Goal: Transaction & Acquisition: Book appointment/travel/reservation

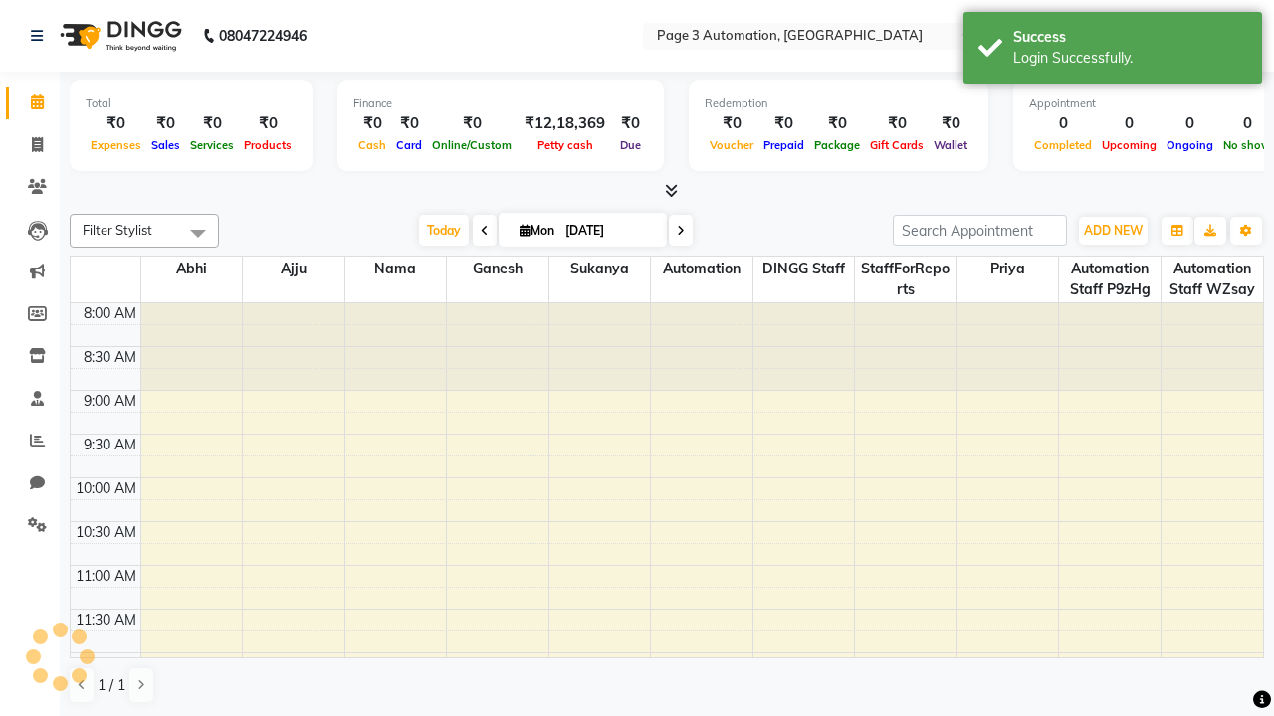
select select "en"
click at [434, 230] on span "Today" at bounding box center [444, 230] width 50 height 31
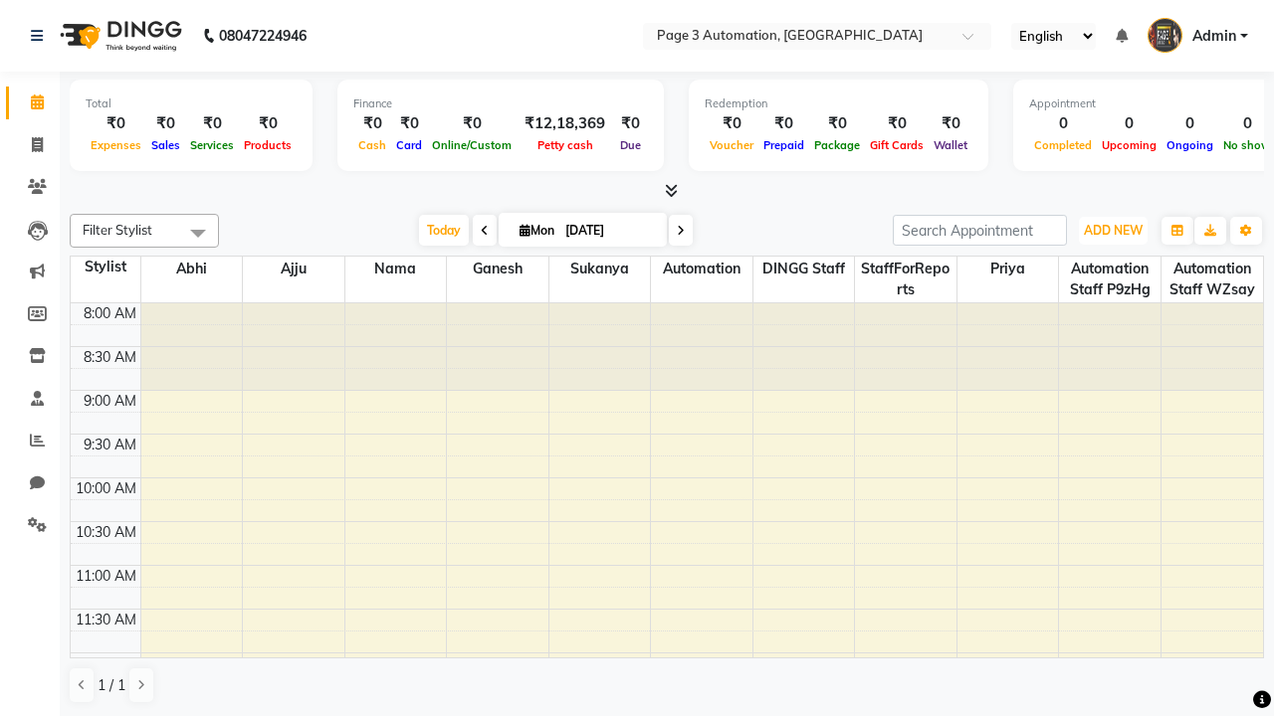
click at [1112, 230] on span "ADD NEW" at bounding box center [1113, 230] width 59 height 15
click at [0, 0] on button "Add Appointment" at bounding box center [0, 0] width 0 height 0
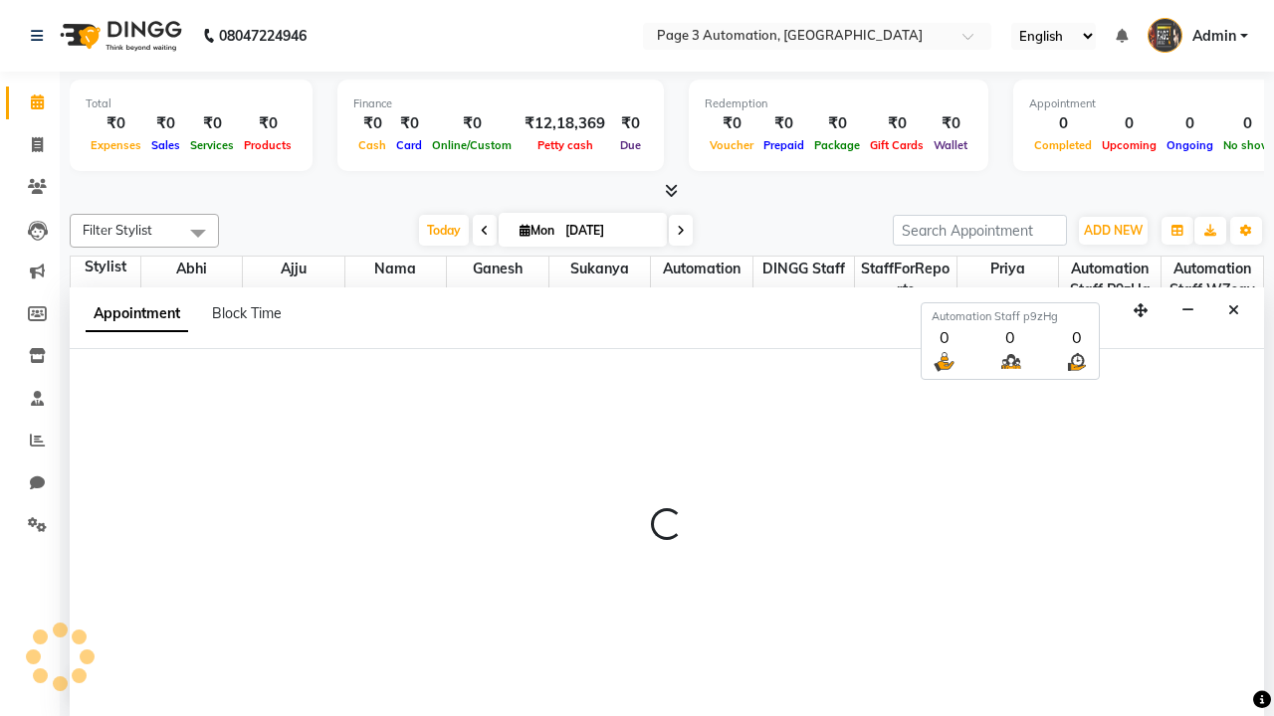
select select "tentative"
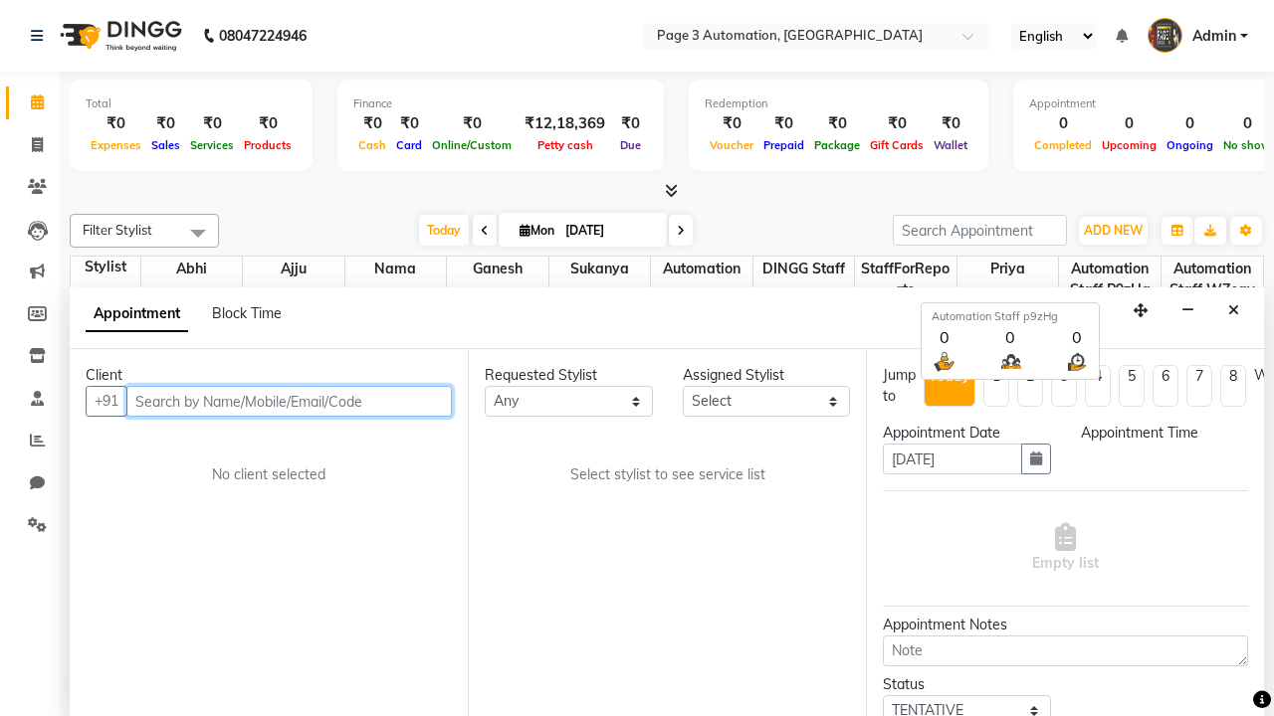
select select "540"
type input "8192346578"
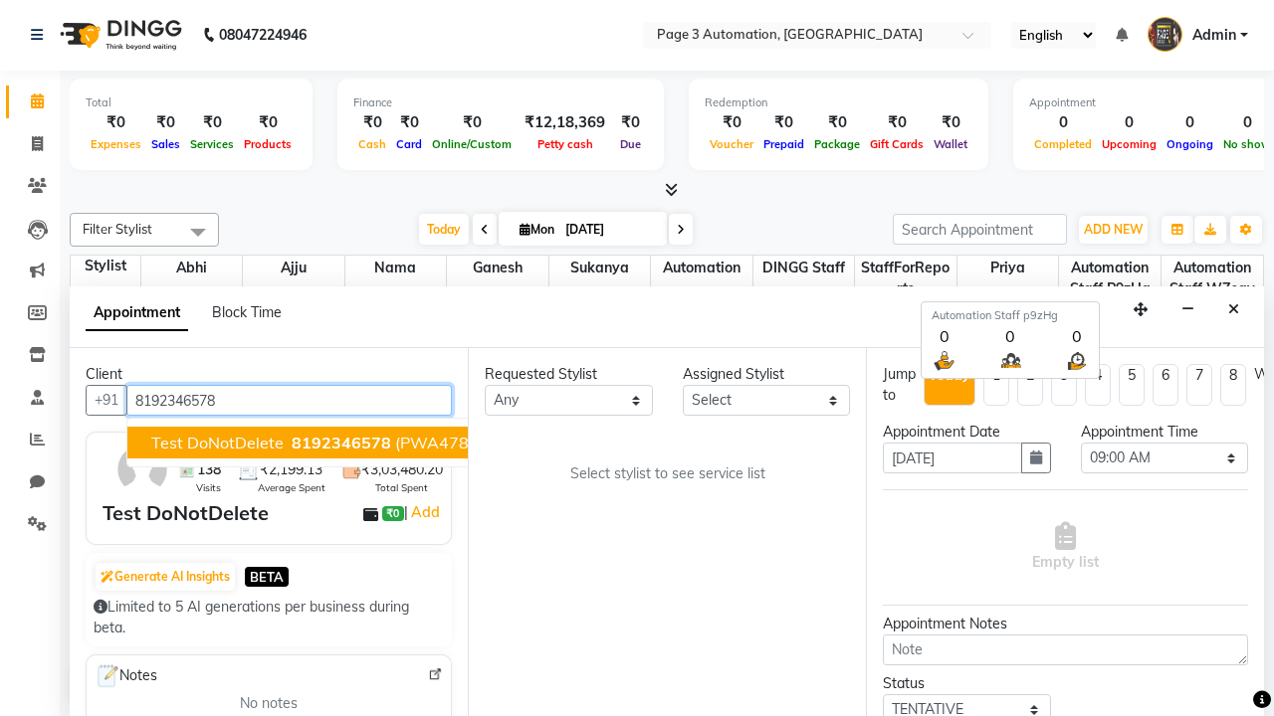
click at [292, 443] on span "8192346578" at bounding box center [342, 443] width 100 height 20
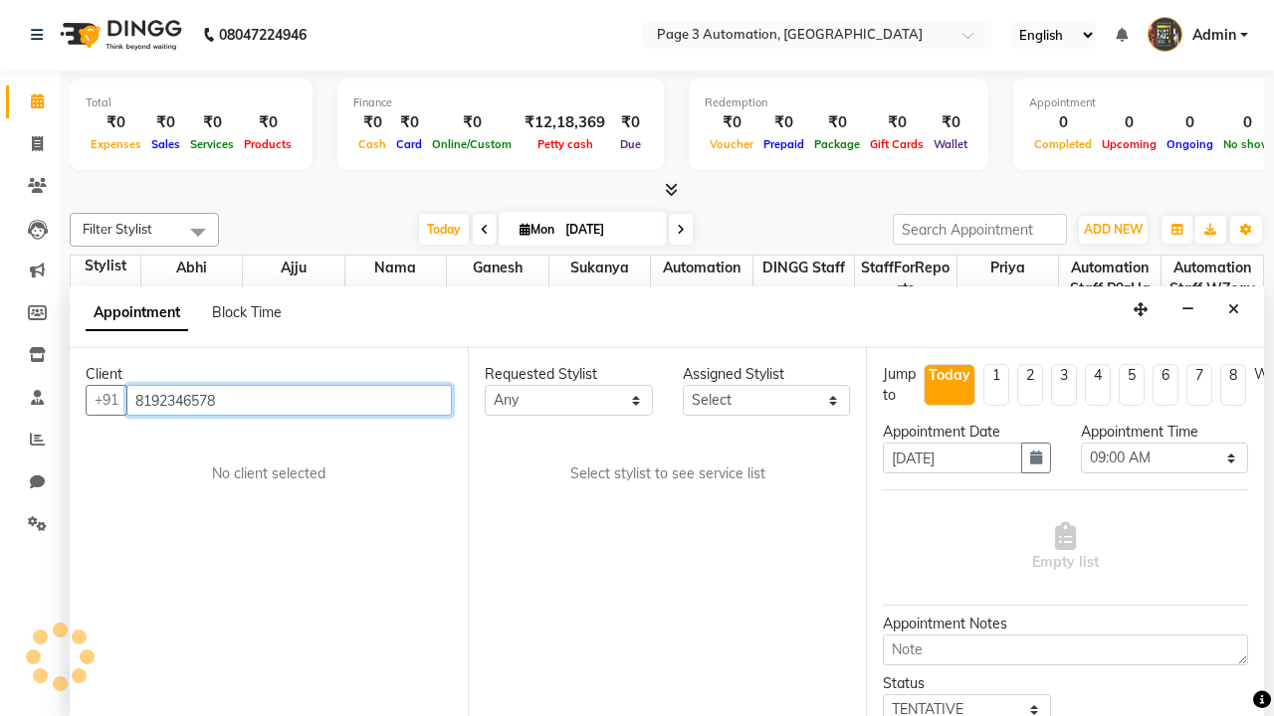
select select "711"
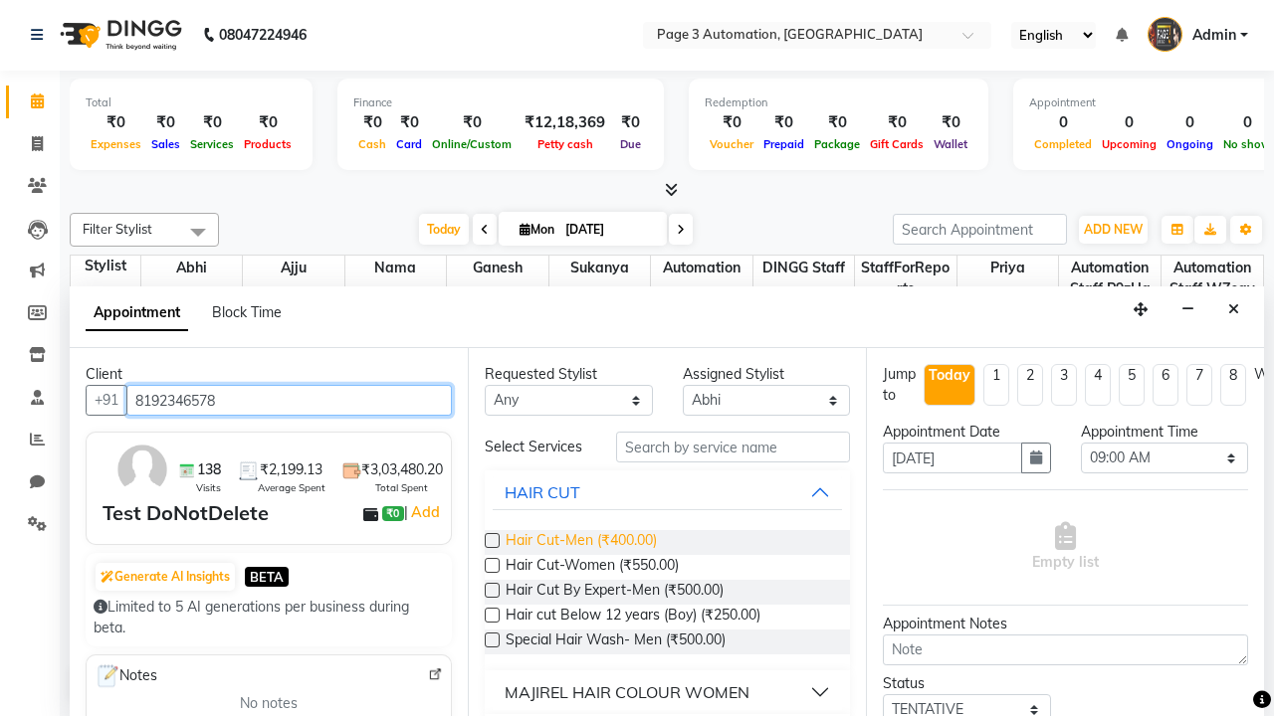
type input "8192346578"
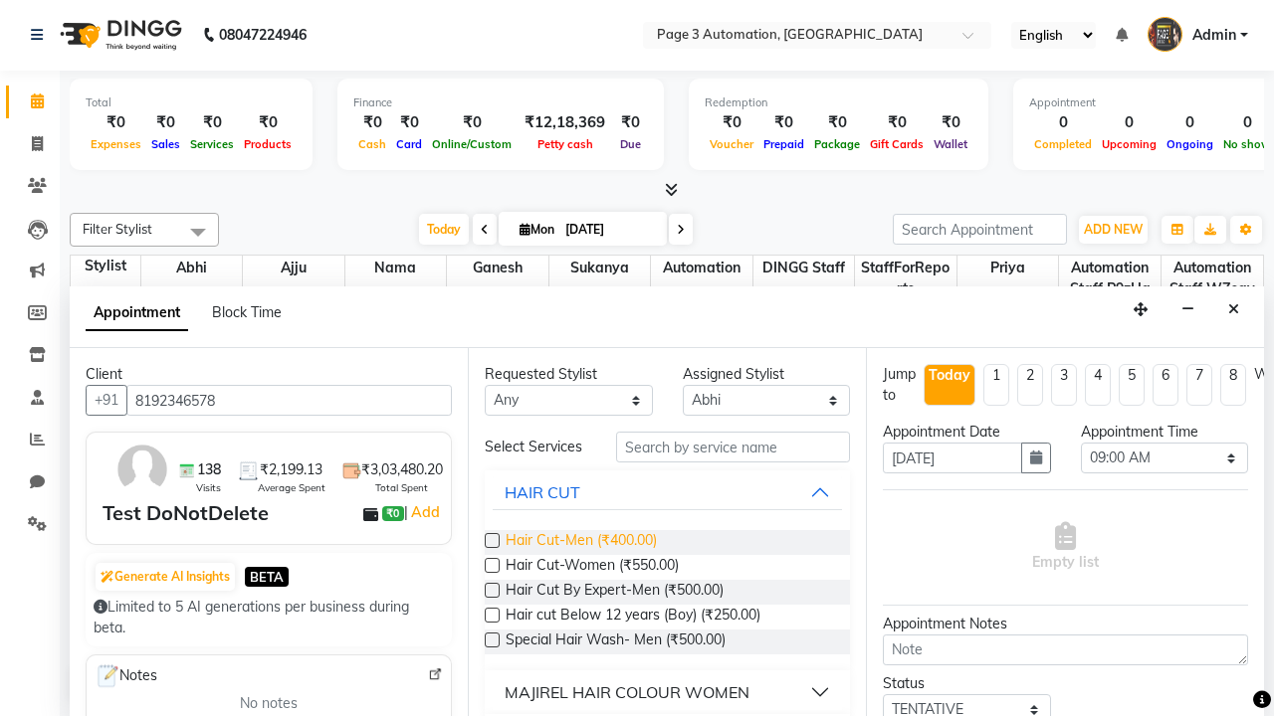
click at [580, 542] on span "Hair Cut-Men (₹400.00)" at bounding box center [580, 542] width 151 height 25
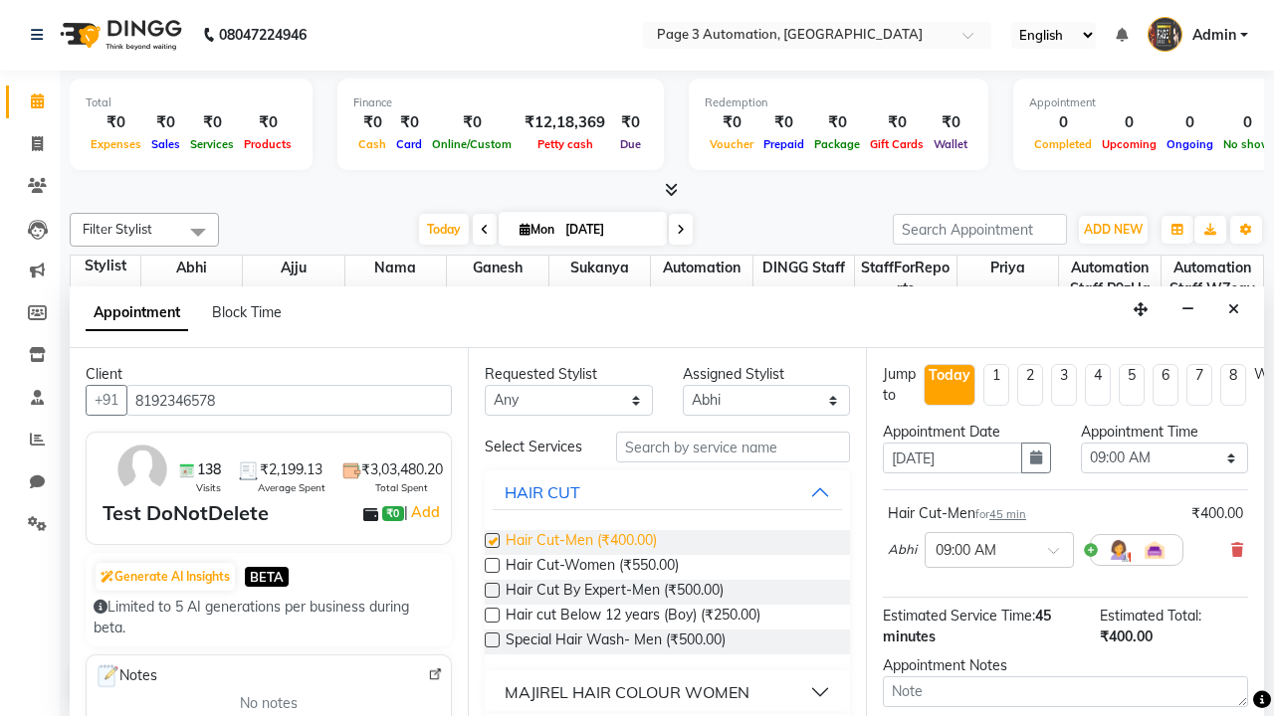
checkbox input "false"
select select "885"
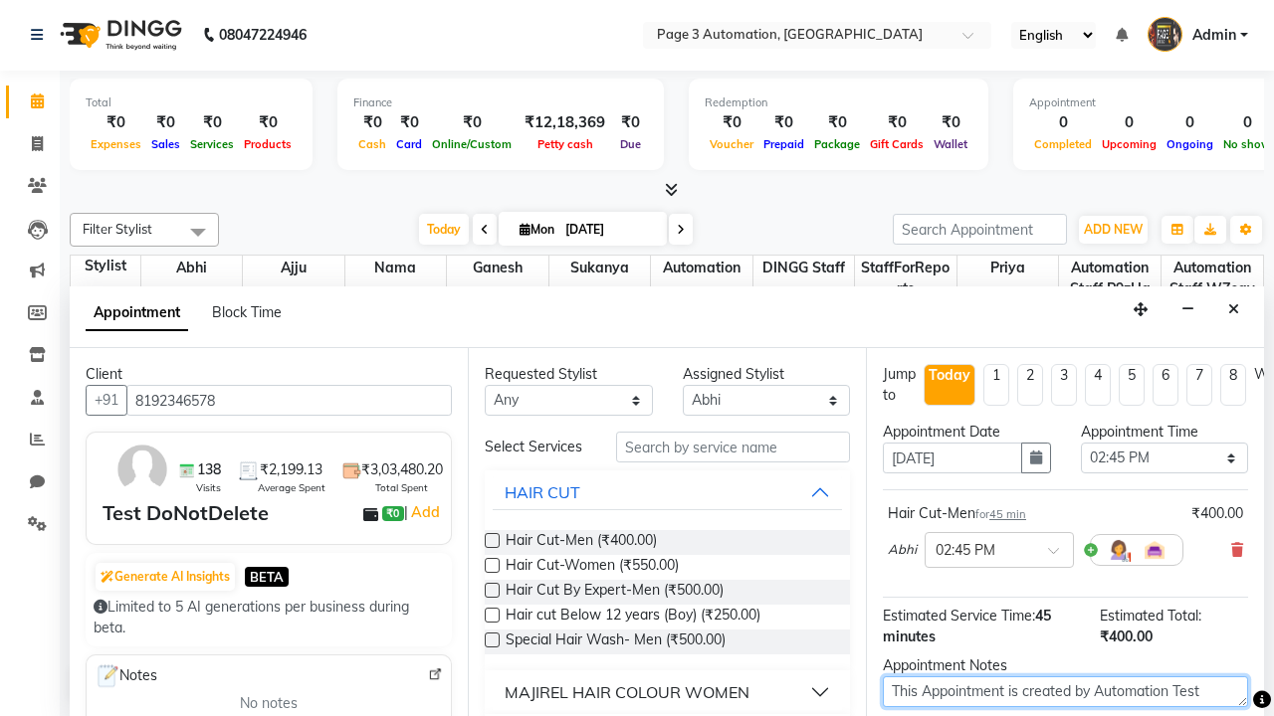
type textarea "This Appointment is created by Automation Test"
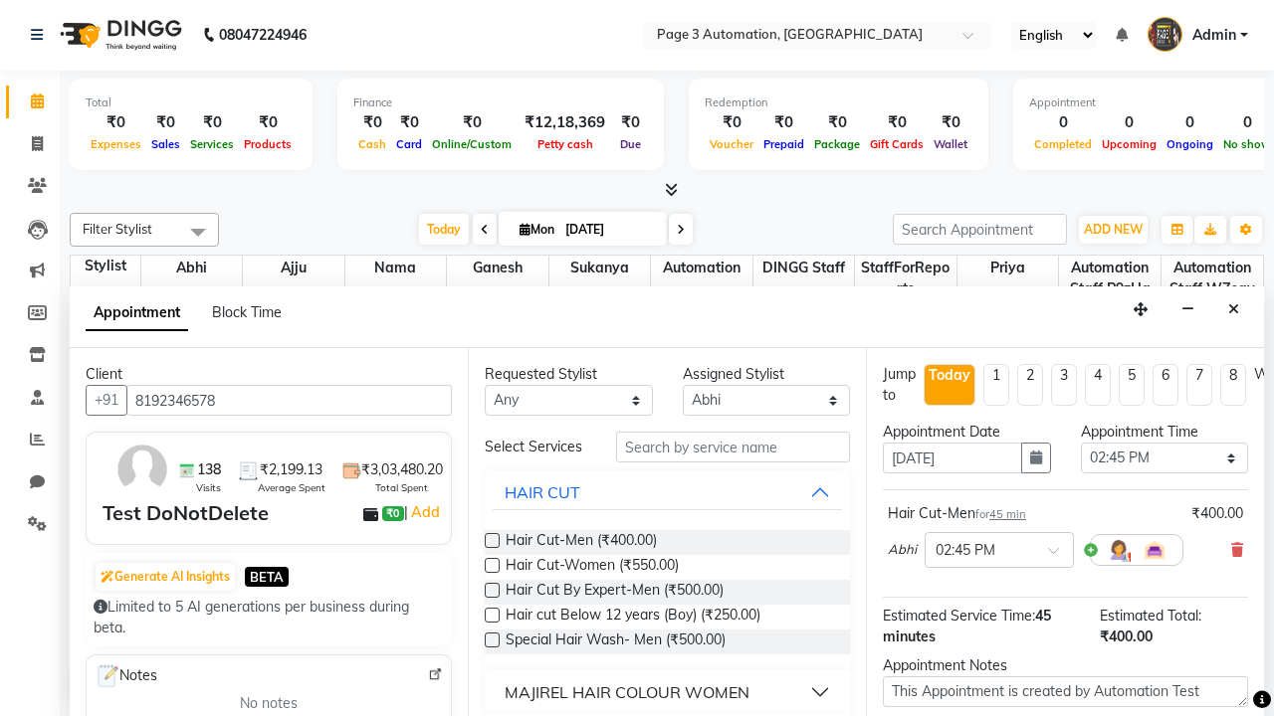
checkbox input "false"
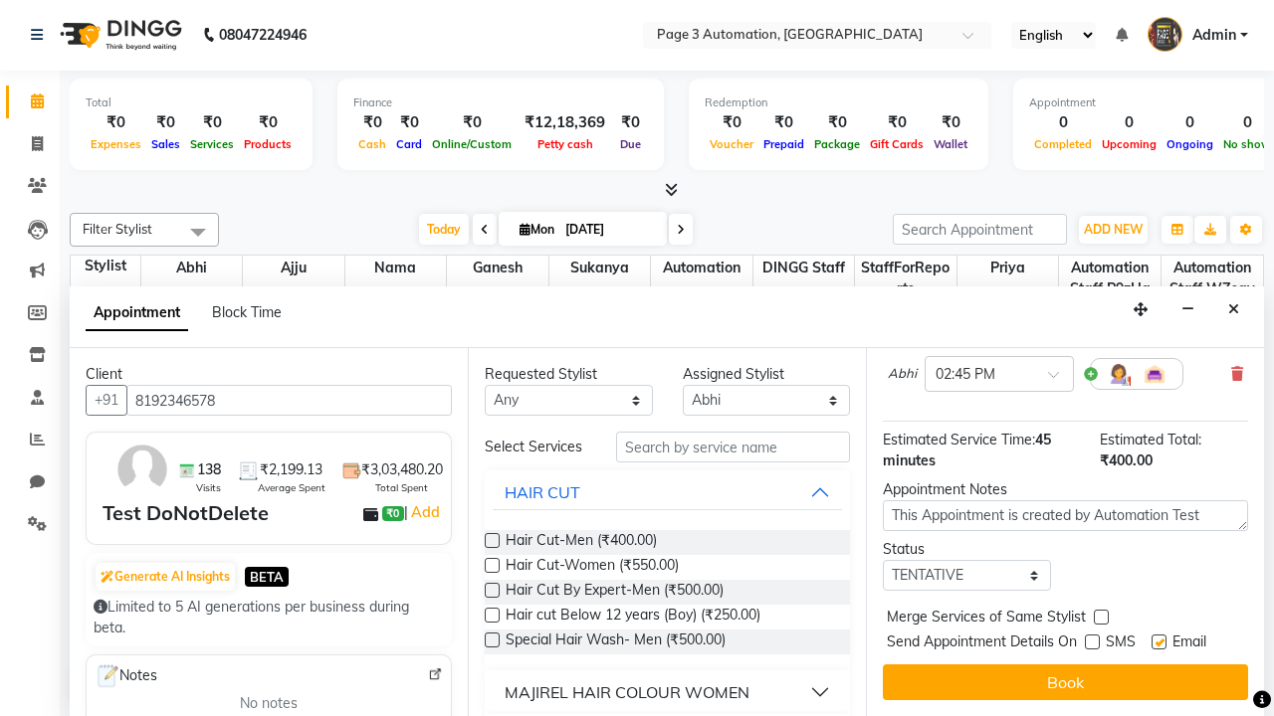
click at [1158, 642] on label at bounding box center [1158, 642] width 15 height 15
click at [1158, 642] on input "checkbox" at bounding box center [1157, 644] width 13 height 13
checkbox input "false"
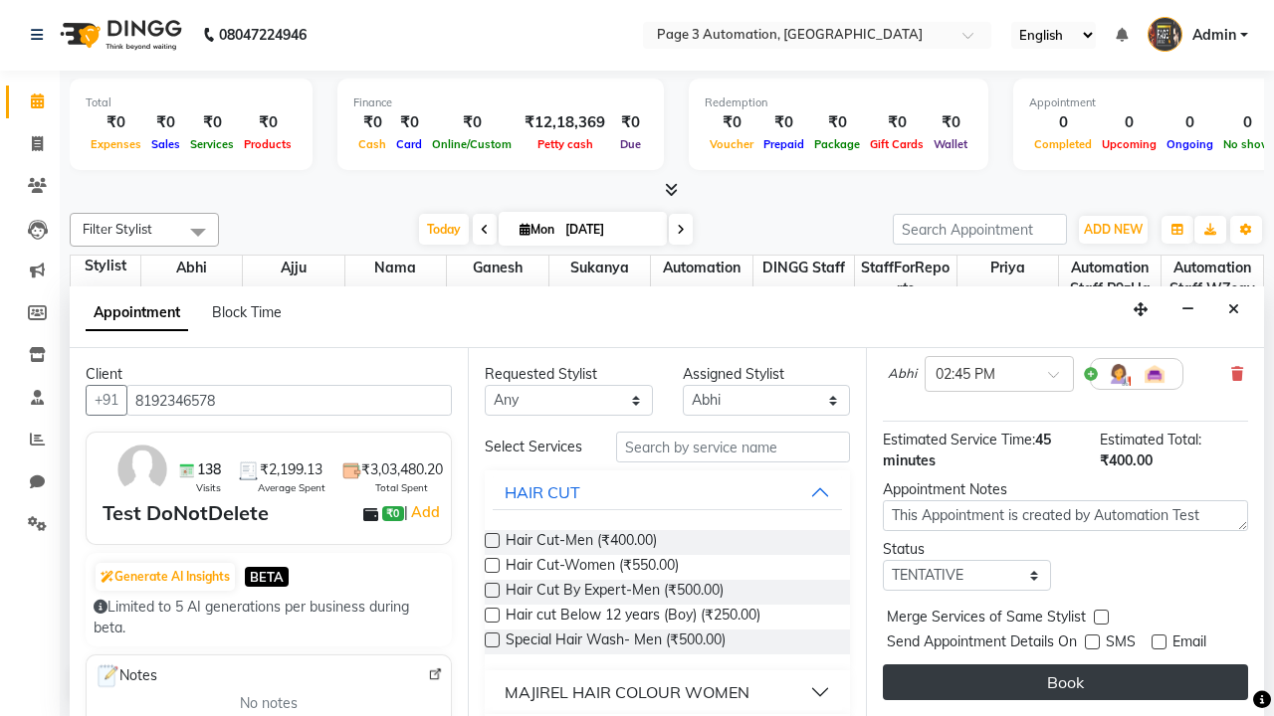
click at [1065, 683] on button "Book" at bounding box center [1065, 683] width 365 height 36
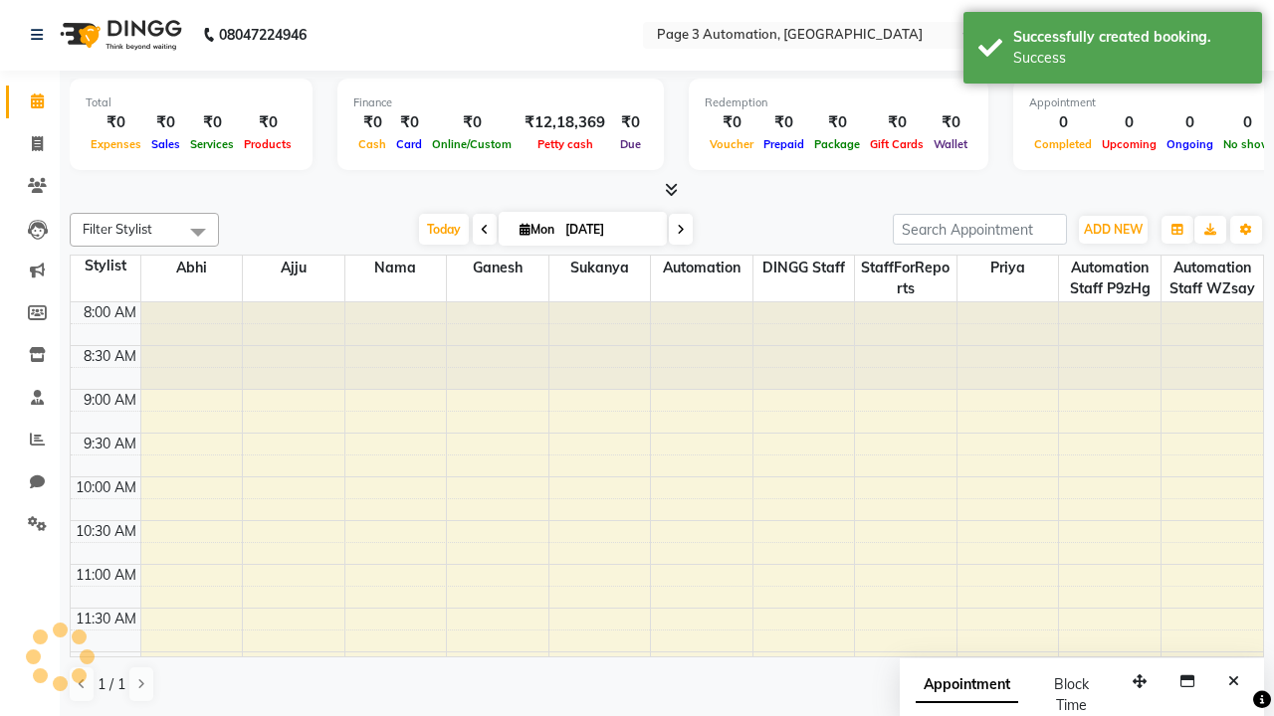
scroll to position [0, 0]
click at [1112, 51] on div "Success" at bounding box center [1130, 58] width 234 height 21
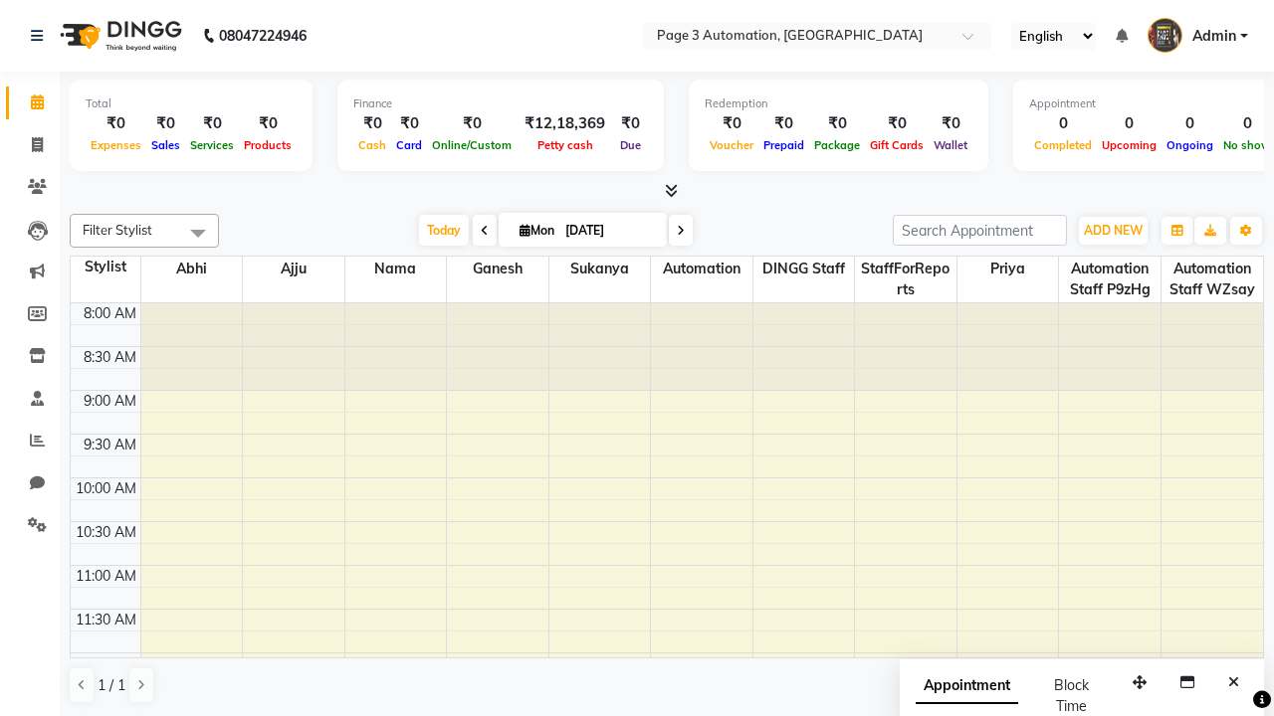
click at [198, 233] on span at bounding box center [198, 233] width 40 height 38
click at [0, 0] on div "Select All" at bounding box center [0, 0] width 0 height 0
checkbox input "true"
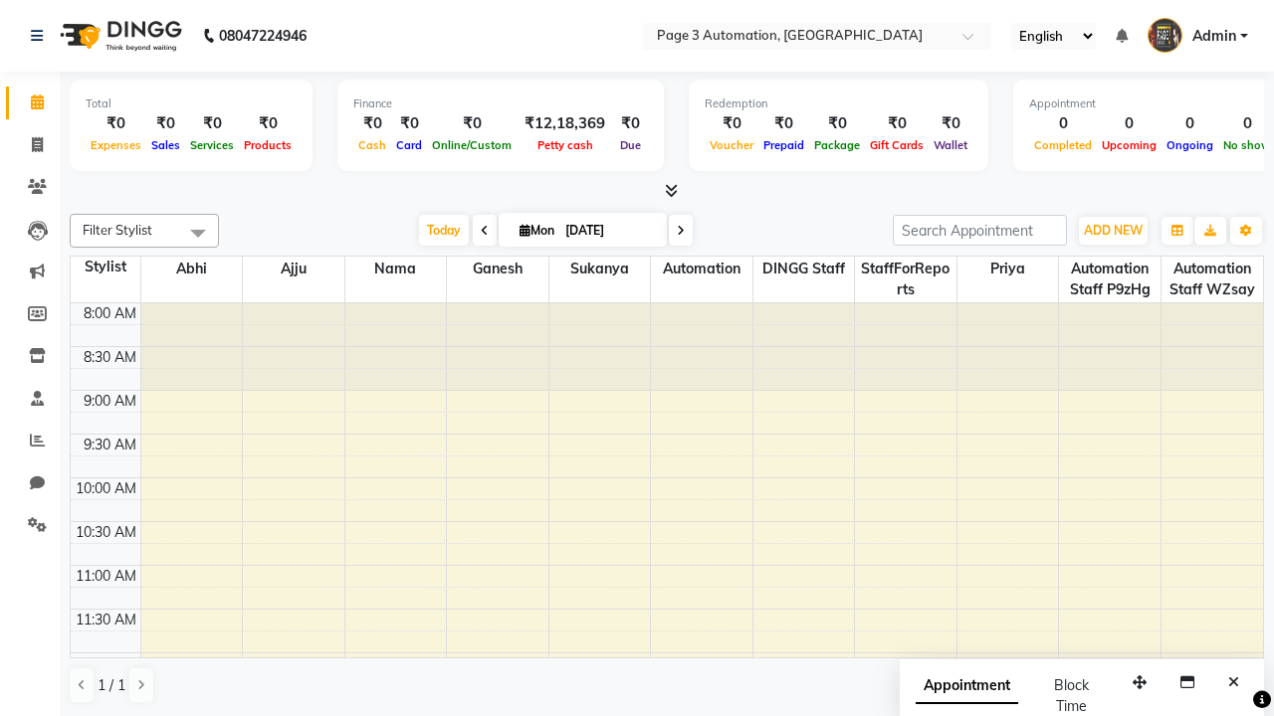
checkbox input "true"
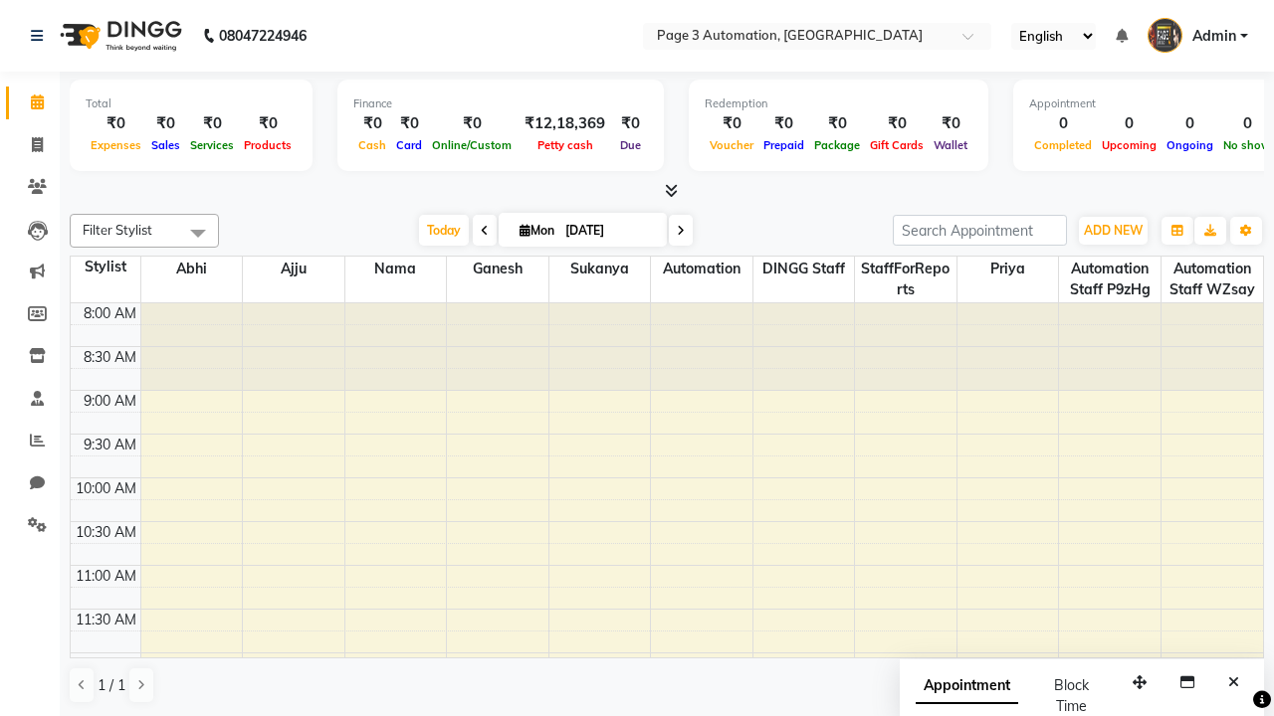
checkbox input "true"
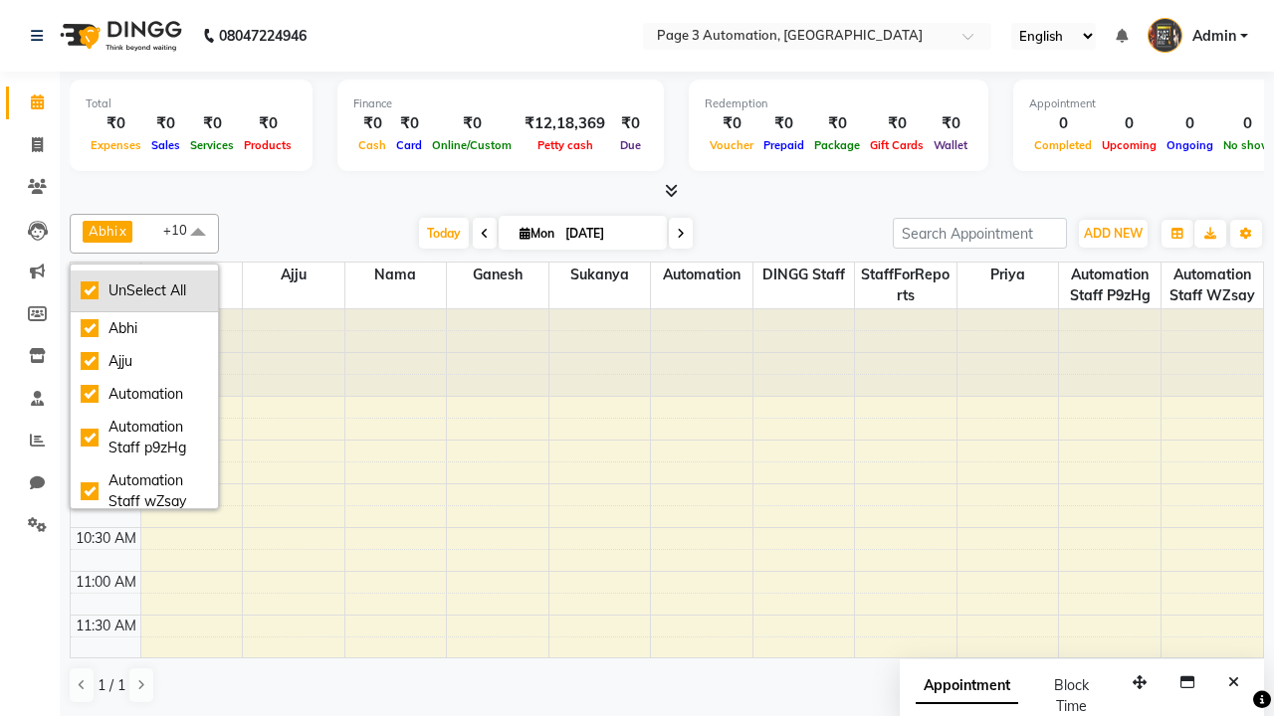
click at [144, 291] on div "UnSelect All" at bounding box center [144, 291] width 127 height 21
checkbox input "false"
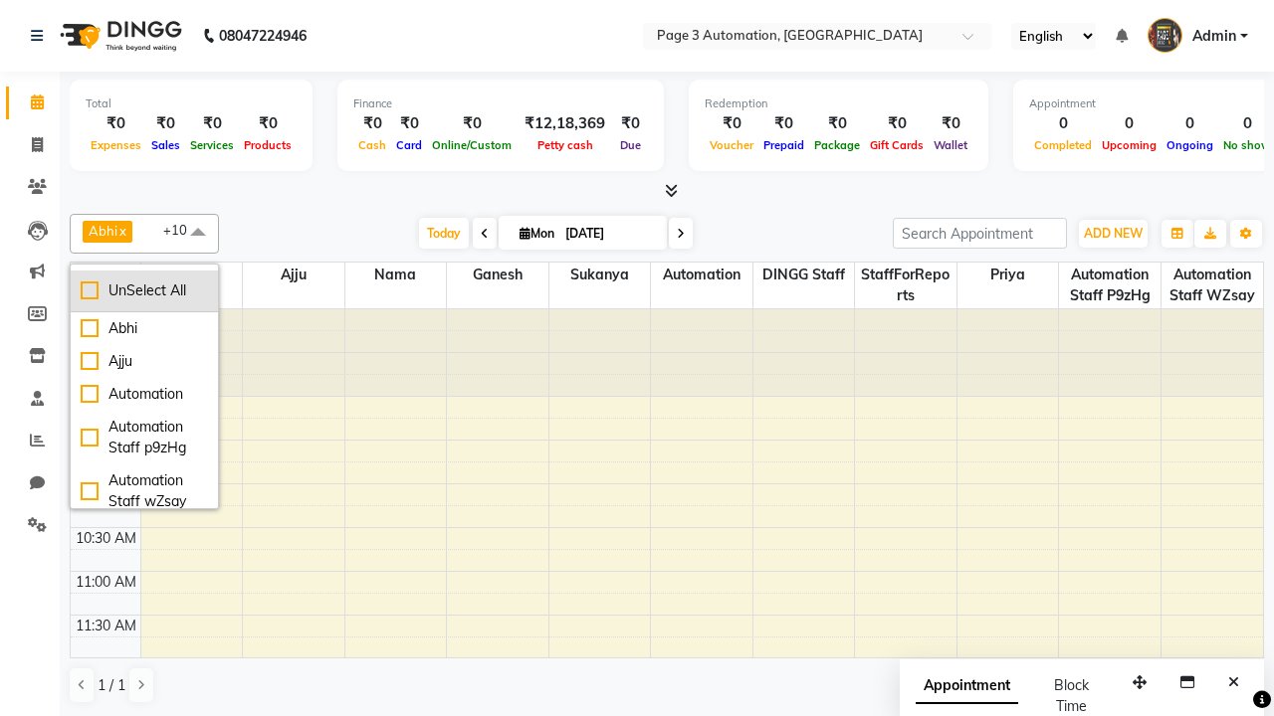
checkbox input "false"
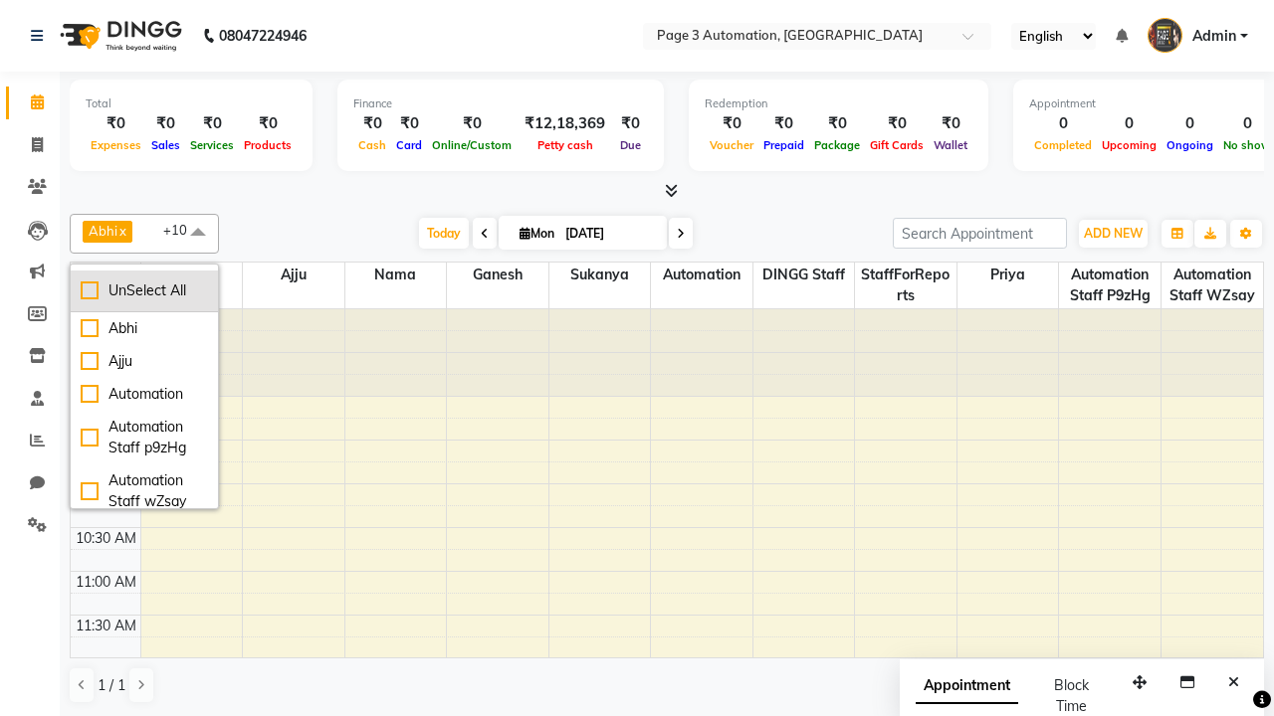
checkbox input "false"
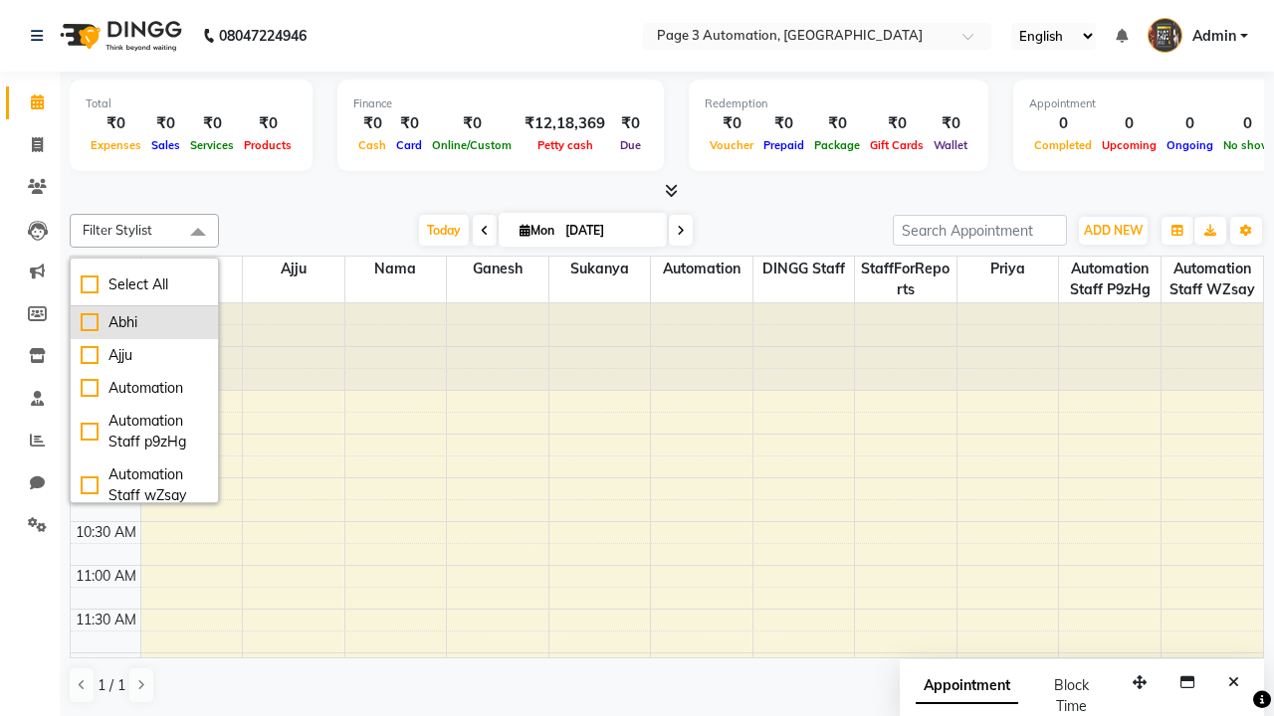
click at [144, 322] on div "Abhi" at bounding box center [144, 322] width 127 height 21
checkbox input "true"
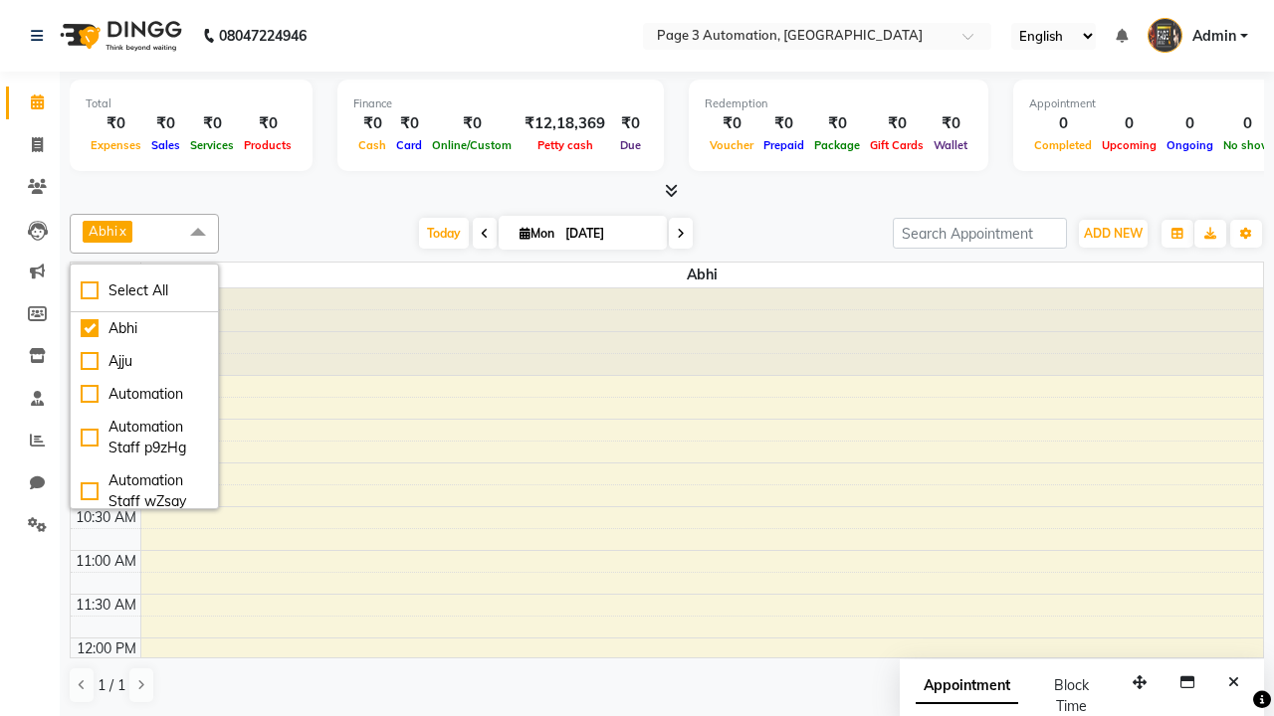
click at [198, 233] on span at bounding box center [198, 233] width 40 height 38
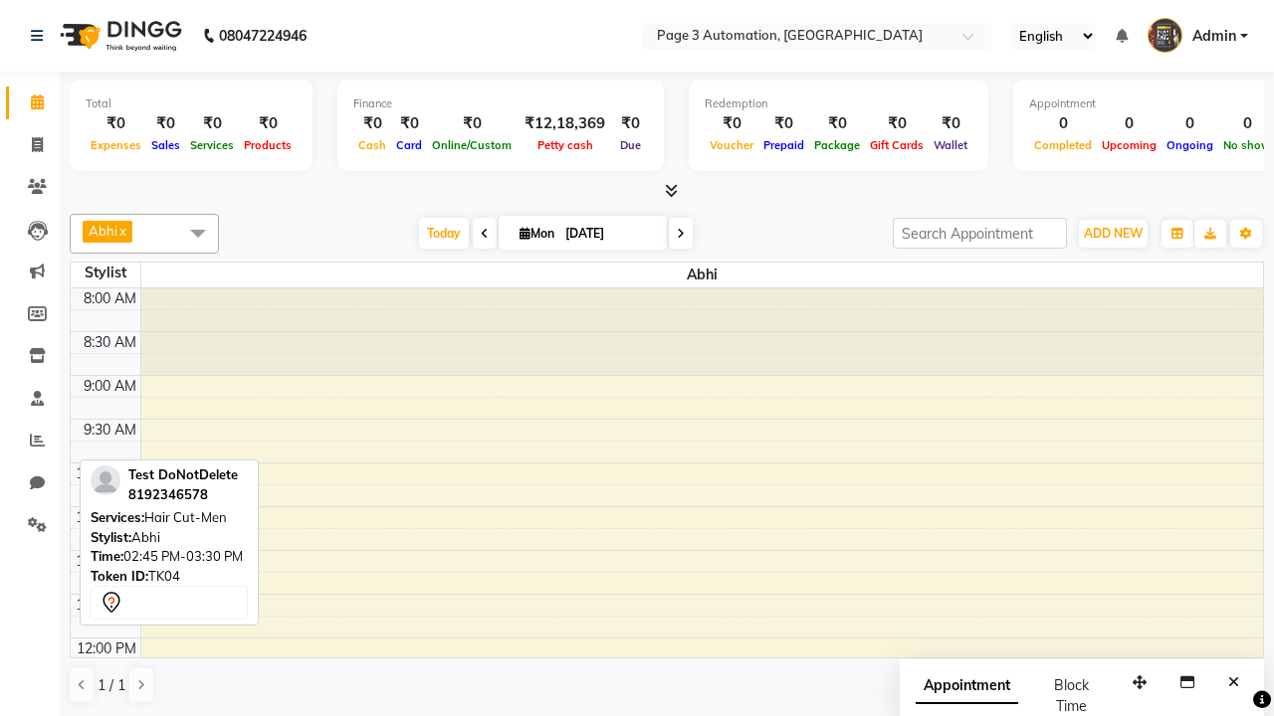
scroll to position [439, 0]
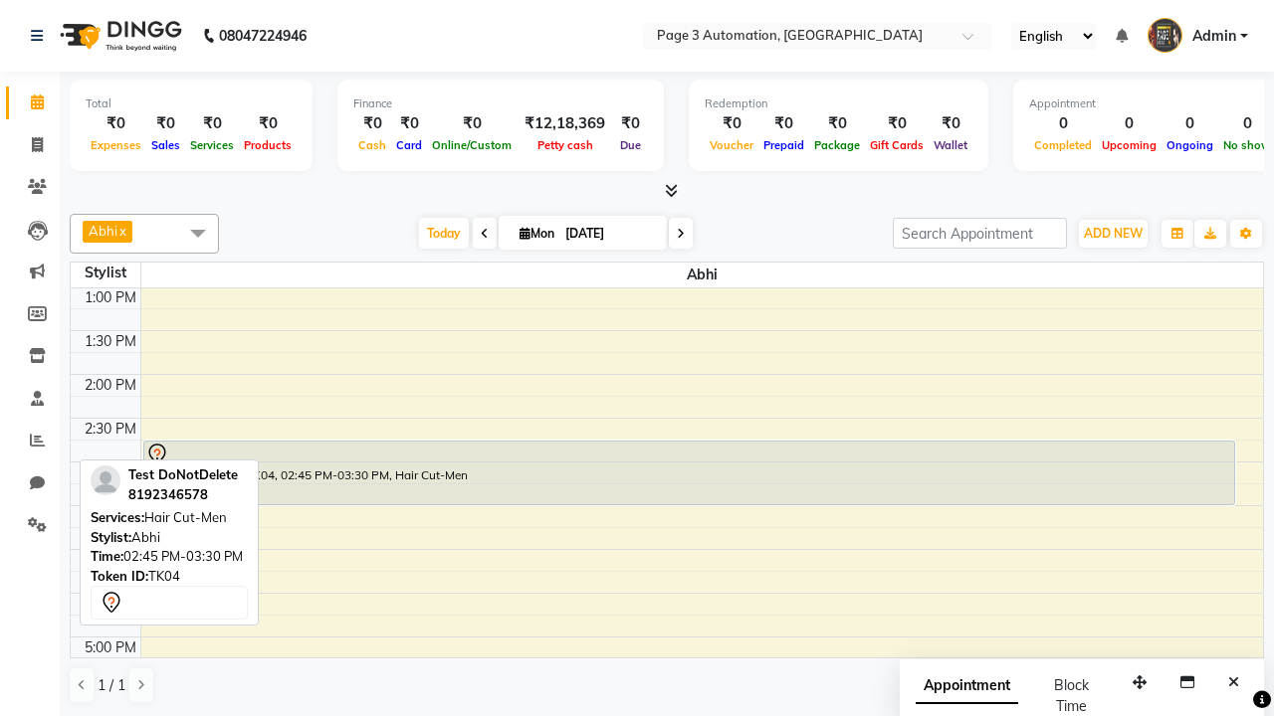
click at [689, 473] on div "Test DoNotDelete, TK04, 02:45 PM-03:30 PM, Hair Cut-Men" at bounding box center [689, 473] width 1090 height 63
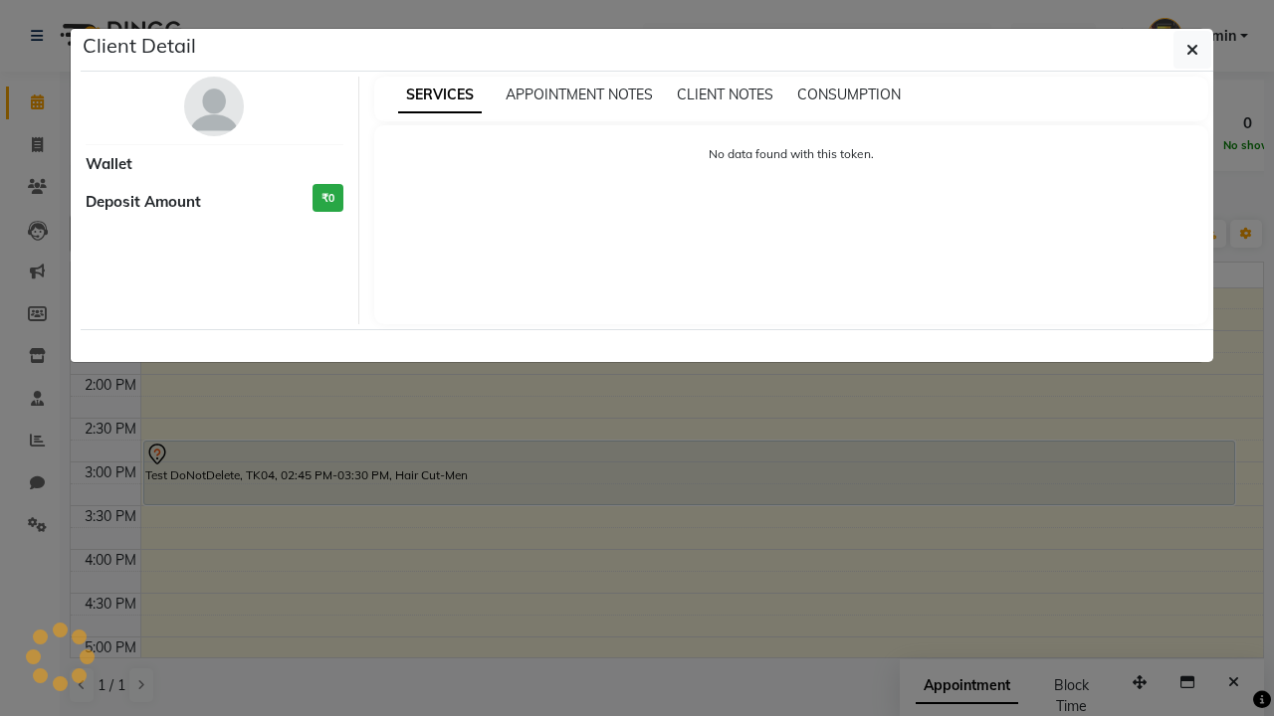
select select "7"
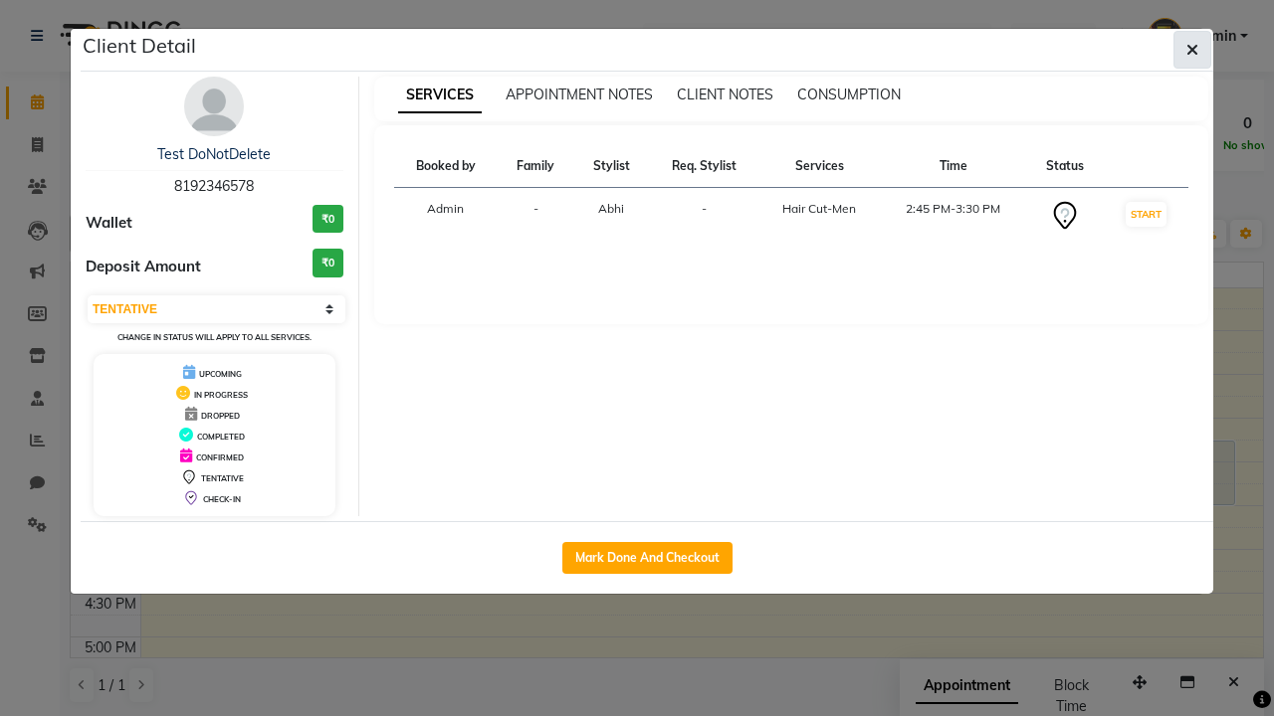
click at [1192, 50] on icon "button" at bounding box center [1192, 50] width 12 height 16
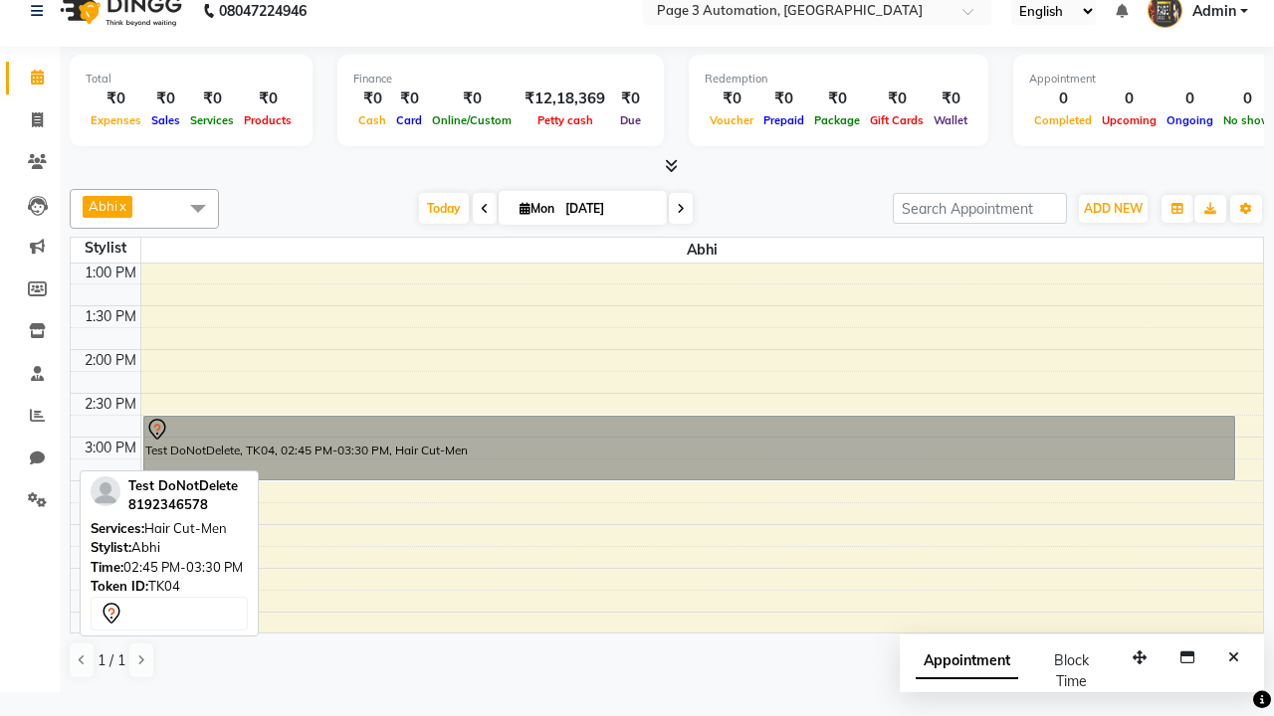
scroll to position [1, 0]
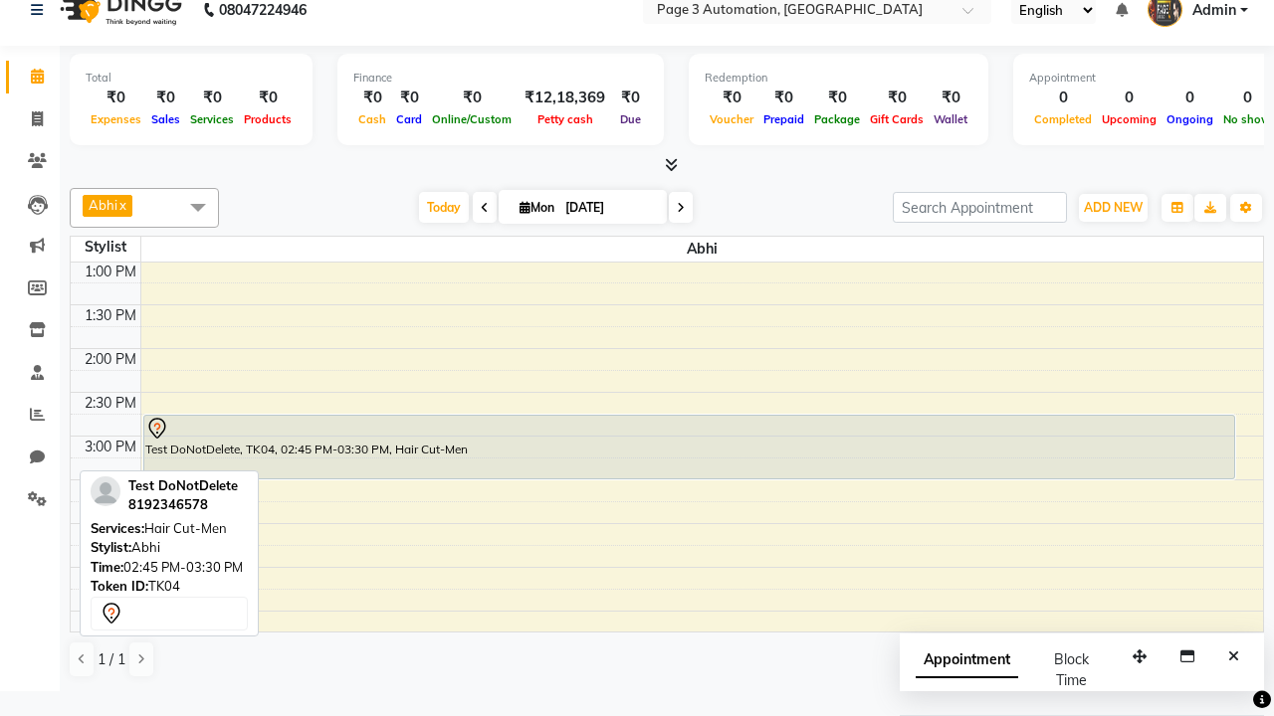
click at [198, 207] on span at bounding box center [198, 207] width 40 height 38
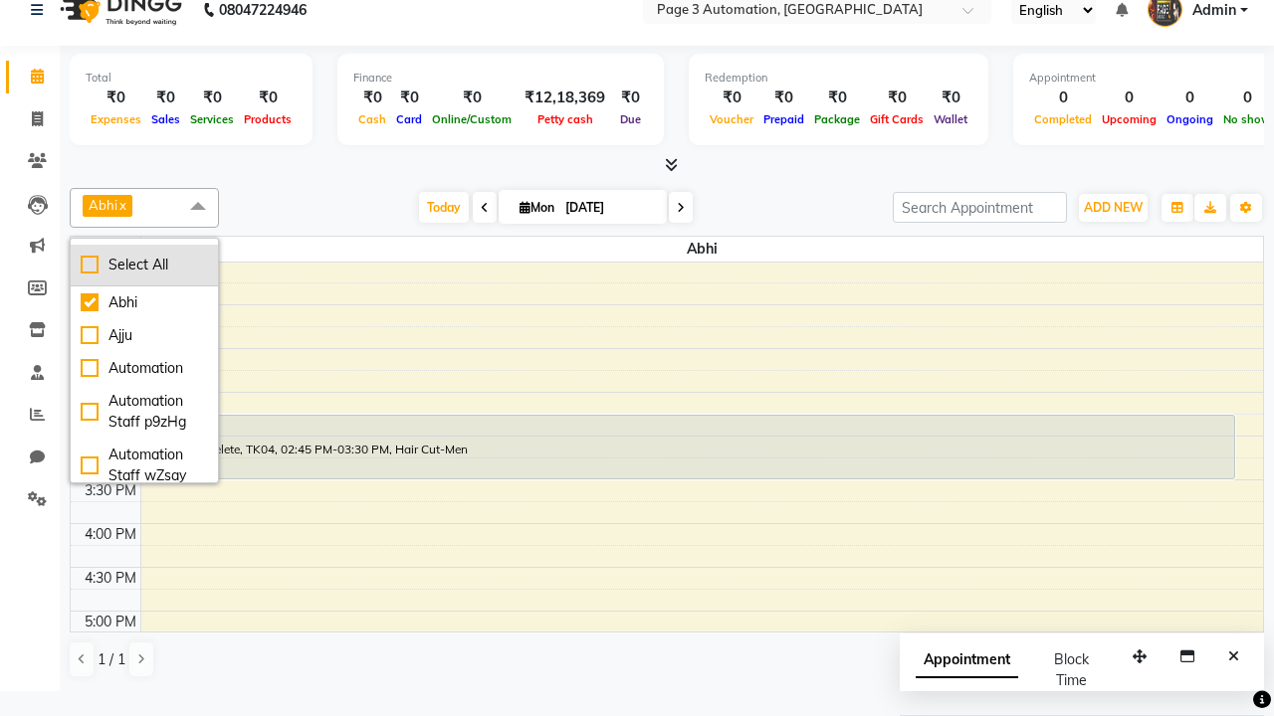
click at [144, 265] on div "Select All" at bounding box center [144, 265] width 127 height 21
checkbox input "true"
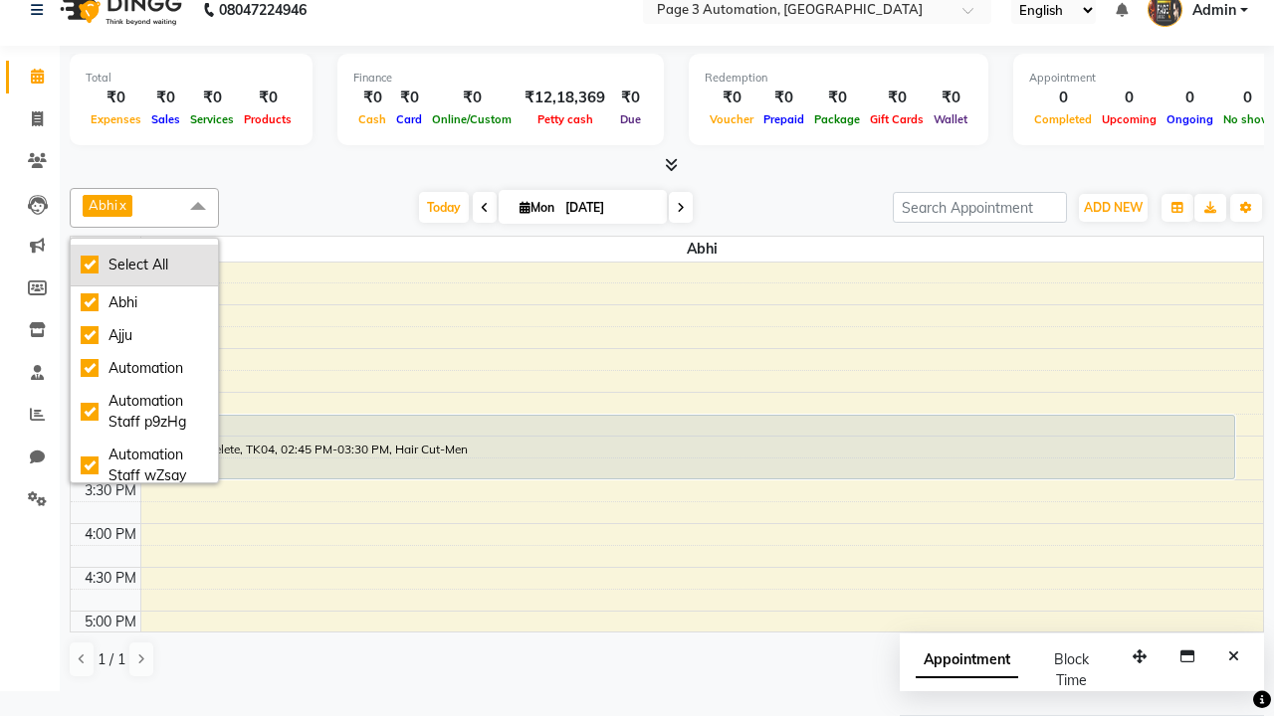
checkbox input "true"
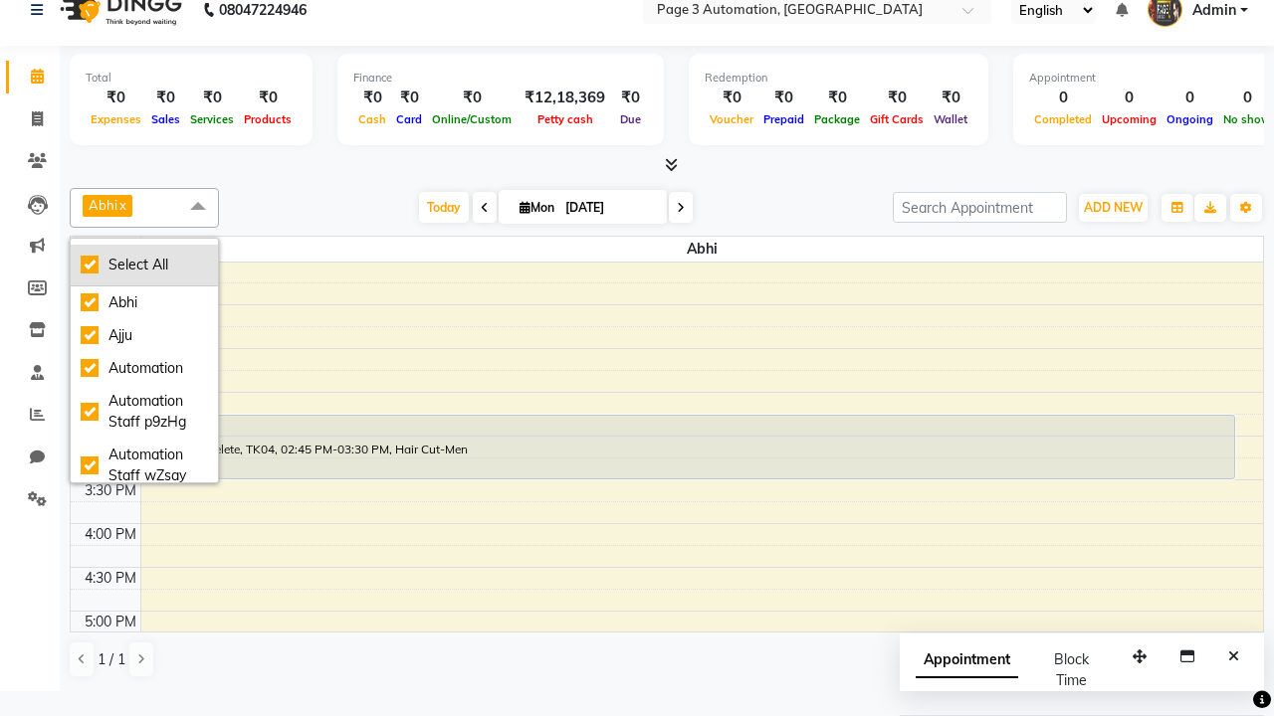
checkbox input "true"
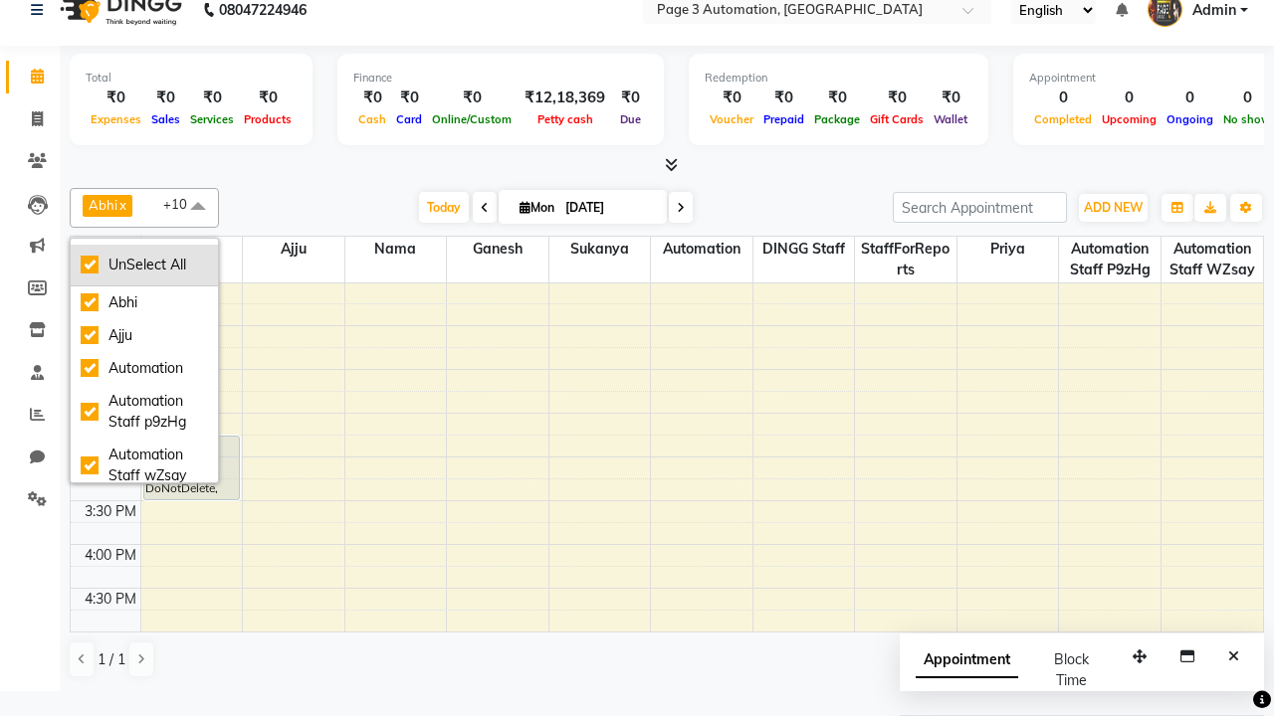
click at [144, 265] on div "UnSelect All" at bounding box center [144, 265] width 127 height 21
checkbox input "false"
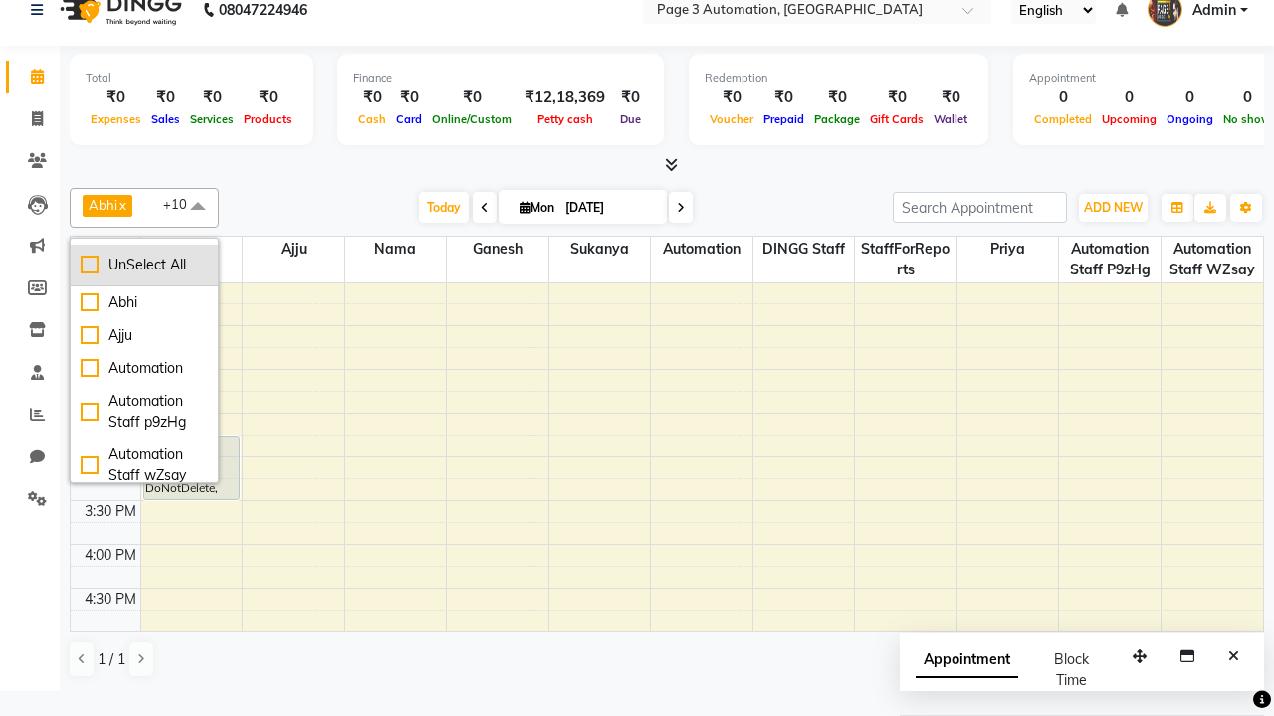
checkbox input "false"
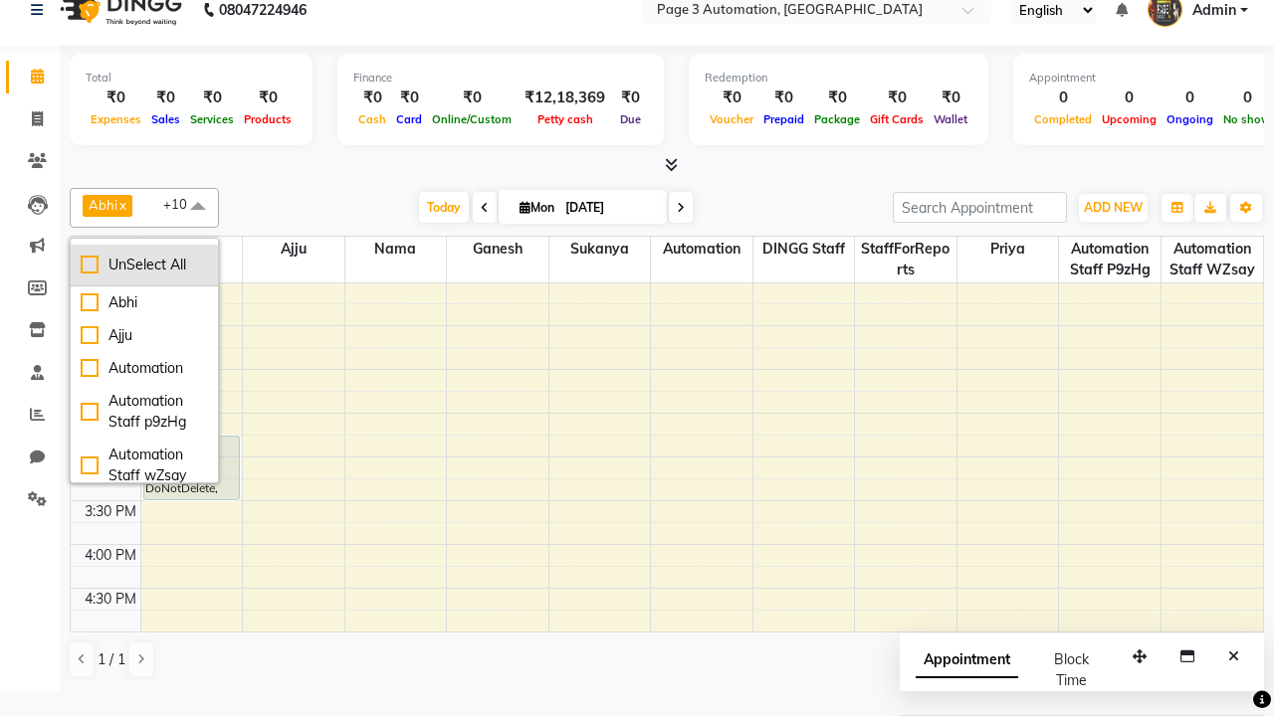
checkbox input "false"
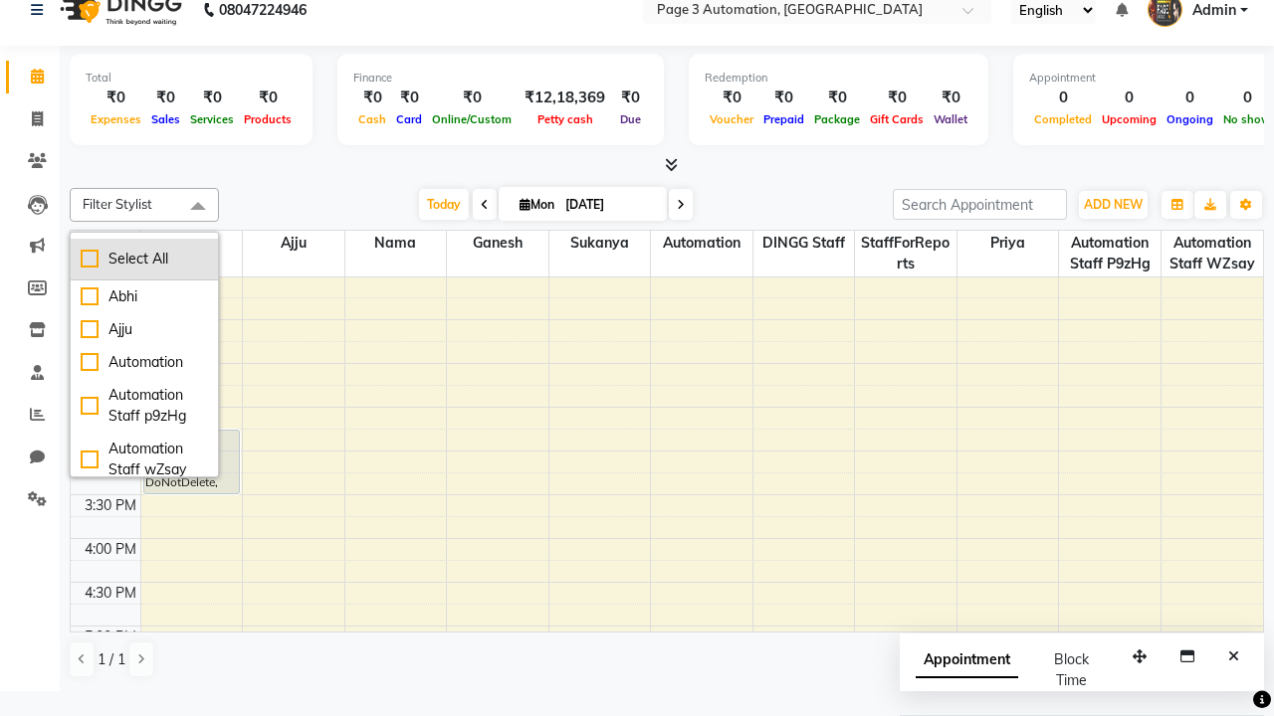
scroll to position [0, 0]
click at [198, 208] on span at bounding box center [198, 208] width 40 height 38
